Goal: Information Seeking & Learning: Learn about a topic

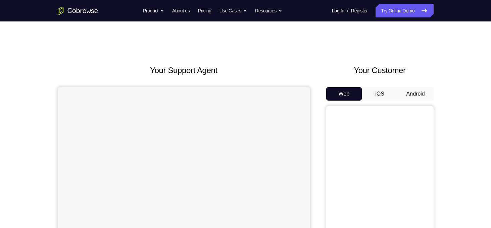
click at [426, 96] on button "Android" at bounding box center [416, 93] width 36 height 13
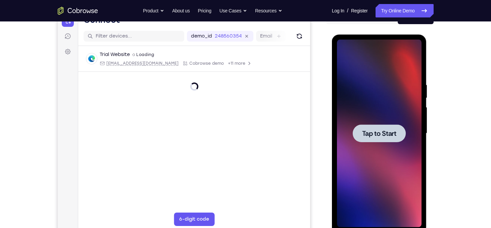
click at [392, 146] on div at bounding box center [379, 134] width 85 height 188
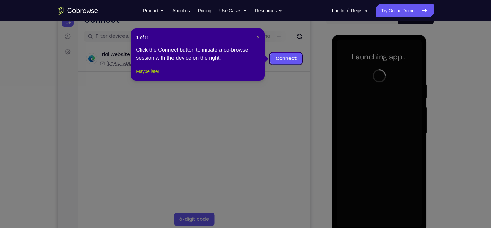
click at [147, 76] on button "Maybe later" at bounding box center [147, 71] width 23 height 8
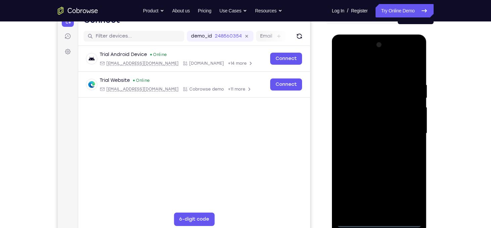
click at [374, 217] on div at bounding box center [379, 134] width 85 height 188
click at [380, 223] on div at bounding box center [379, 134] width 85 height 188
click at [410, 192] on div at bounding box center [379, 134] width 85 height 188
click at [372, 67] on div at bounding box center [379, 134] width 85 height 188
click at [409, 131] on div at bounding box center [379, 134] width 85 height 188
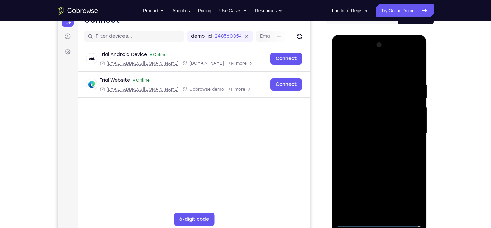
click at [372, 145] on div at bounding box center [379, 134] width 85 height 188
click at [380, 170] on div at bounding box center [379, 134] width 85 height 188
click at [352, 104] on div at bounding box center [379, 134] width 85 height 188
click at [383, 118] on div at bounding box center [379, 134] width 85 height 188
click at [398, 110] on div at bounding box center [379, 134] width 85 height 188
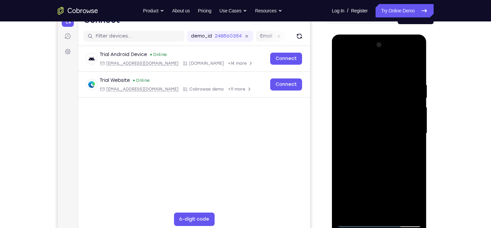
click at [386, 120] on div at bounding box center [379, 134] width 85 height 188
click at [361, 163] on div at bounding box center [379, 134] width 85 height 188
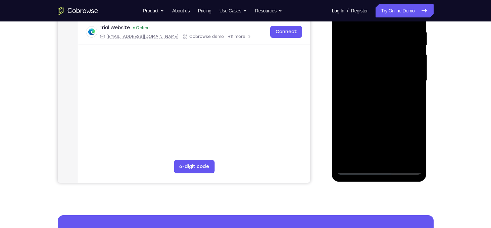
scroll to position [130, 0]
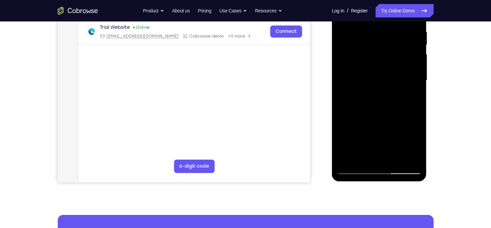
click at [398, 154] on div at bounding box center [379, 81] width 85 height 188
click at [394, 159] on div at bounding box center [379, 81] width 85 height 188
click at [383, 118] on div at bounding box center [379, 81] width 85 height 188
click at [376, 51] on div at bounding box center [379, 81] width 85 height 188
click at [373, 59] on div at bounding box center [379, 81] width 85 height 188
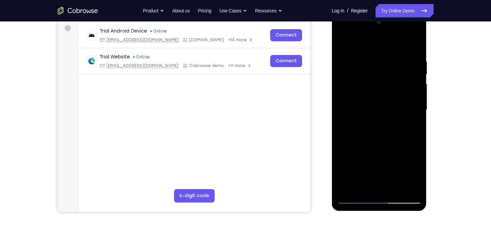
scroll to position [99, 0]
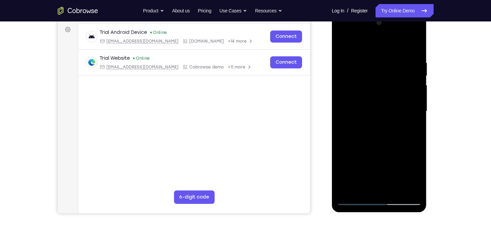
click at [347, 42] on div at bounding box center [379, 111] width 85 height 188
click at [389, 62] on div at bounding box center [379, 111] width 85 height 188
click at [412, 47] on div at bounding box center [379, 111] width 85 height 188
drag, startPoint x: 402, startPoint y: 57, endPoint x: 334, endPoint y: 46, distance: 68.7
click at [334, 46] on div at bounding box center [379, 112] width 95 height 200
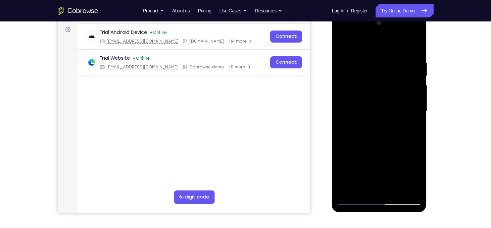
drag, startPoint x: 400, startPoint y: 60, endPoint x: 353, endPoint y: 60, distance: 47.0
click at [353, 60] on div at bounding box center [379, 111] width 85 height 188
drag, startPoint x: 403, startPoint y: 60, endPoint x: 346, endPoint y: 66, distance: 57.7
click at [346, 66] on div at bounding box center [379, 111] width 85 height 188
drag, startPoint x: 380, startPoint y: 59, endPoint x: 329, endPoint y: 56, distance: 50.8
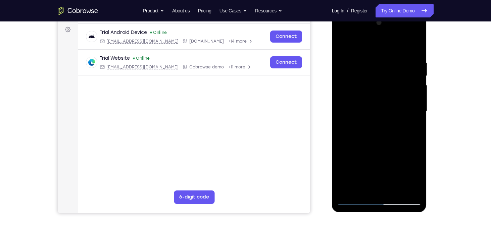
click at [332, 56] on html "Online web based iOS Simulators and Android Emulators. Run iPhone, iPad, Mobile…" at bounding box center [380, 112] width 96 height 201
click at [362, 189] on div at bounding box center [379, 111] width 85 height 188
click at [371, 47] on div at bounding box center [379, 111] width 85 height 188
click at [415, 40] on div at bounding box center [379, 111] width 85 height 188
click at [415, 198] on div at bounding box center [379, 111] width 85 height 188
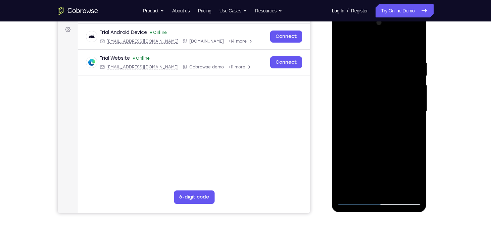
click at [415, 198] on div at bounding box center [379, 111] width 85 height 188
click at [399, 193] on div at bounding box center [379, 111] width 85 height 188
click at [370, 154] on div at bounding box center [379, 111] width 85 height 188
click at [344, 88] on div at bounding box center [379, 111] width 85 height 188
drag, startPoint x: 367, startPoint y: 121, endPoint x: 375, endPoint y: 75, distance: 47.5
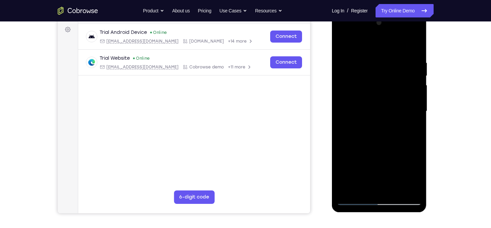
click at [375, 75] on div at bounding box center [379, 111] width 85 height 188
click at [343, 93] on div at bounding box center [379, 111] width 85 height 188
click at [416, 96] on div at bounding box center [379, 111] width 85 height 188
drag, startPoint x: 356, startPoint y: 70, endPoint x: 342, endPoint y: 61, distance: 16.9
click at [342, 61] on div at bounding box center [379, 111] width 85 height 188
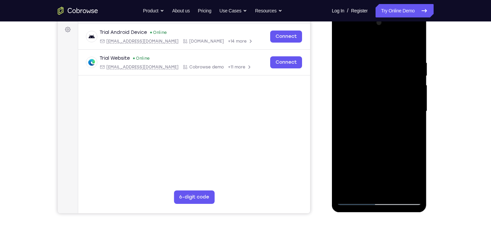
click at [409, 91] on div at bounding box center [379, 111] width 85 height 188
click at [416, 22] on div at bounding box center [379, 111] width 85 height 188
click at [377, 118] on div at bounding box center [379, 111] width 85 height 188
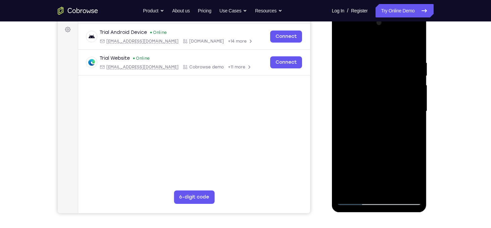
drag, startPoint x: 398, startPoint y: 80, endPoint x: 342, endPoint y: 89, distance: 56.4
click at [342, 89] on div at bounding box center [379, 111] width 85 height 188
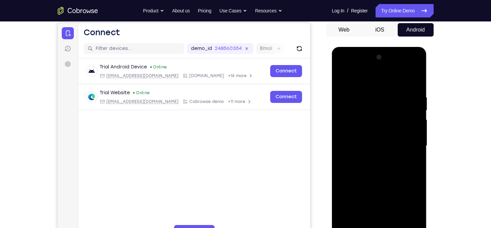
scroll to position [96, 0]
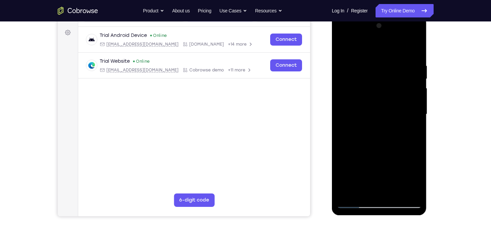
click at [418, 26] on div at bounding box center [379, 114] width 85 height 188
click at [415, 30] on div at bounding box center [379, 114] width 85 height 188
click at [399, 114] on div at bounding box center [379, 114] width 85 height 188
click at [419, 29] on div at bounding box center [379, 114] width 85 height 188
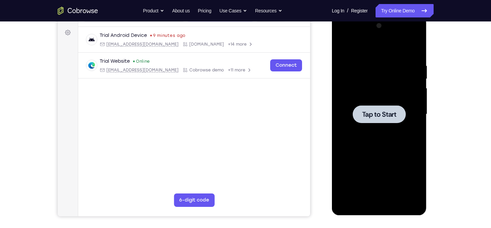
scroll to position [0, 0]
